Goal: Task Accomplishment & Management: Manage account settings

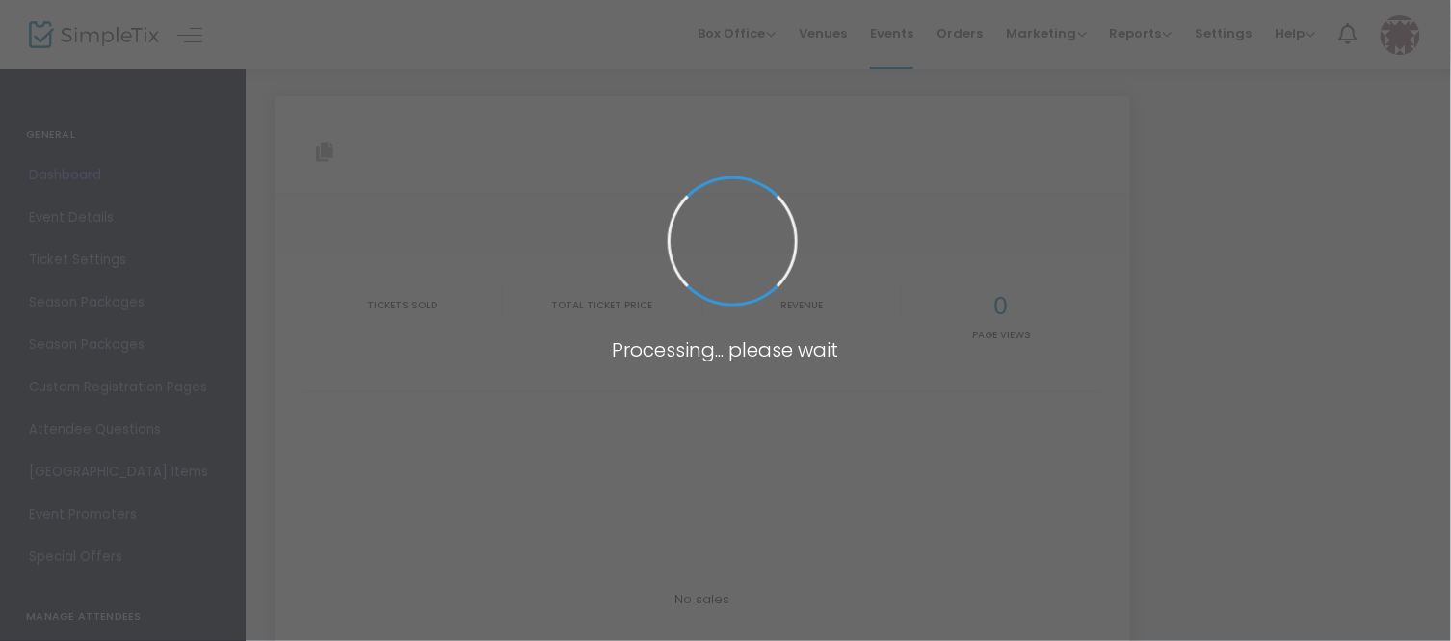
type input "[URL][DOMAIN_NAME]"
type input "https://www.simpletix.com/e/all-about-love-the-music-of-earth-wind-fir-tickets-…"
type input "Esplanade Memphis"
